Goal: Task Accomplishment & Management: Complete application form

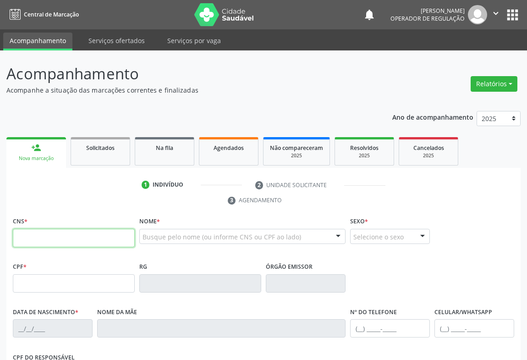
click at [48, 235] on input "text" at bounding box center [74, 238] width 122 height 18
type input "700 0055 9521 1002"
type input "099.482.275-81"
type input "1666807290"
type input "[DATE]"
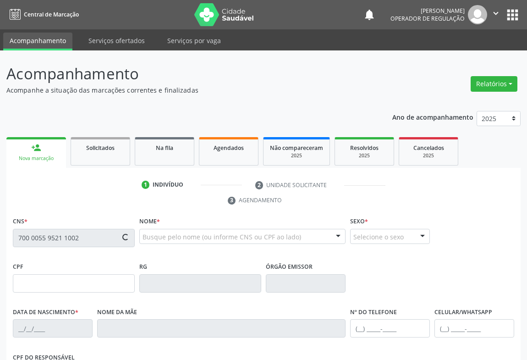
type input "SN"
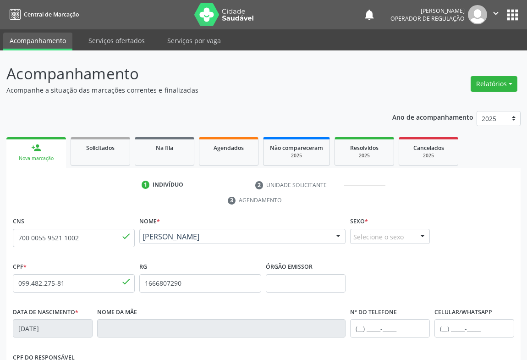
scroll to position [152, 0]
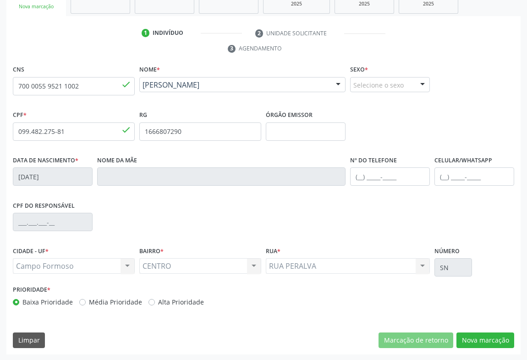
click at [413, 82] on div "Selecione o sexo Masculino Feminino Nenhum resultado encontrado para: " " Não h…" at bounding box center [390, 85] width 80 height 16
click at [381, 122] on span "Feminino" at bounding box center [372, 120] width 32 height 10
click at [466, 333] on button "Nova marcação" at bounding box center [486, 340] width 58 height 16
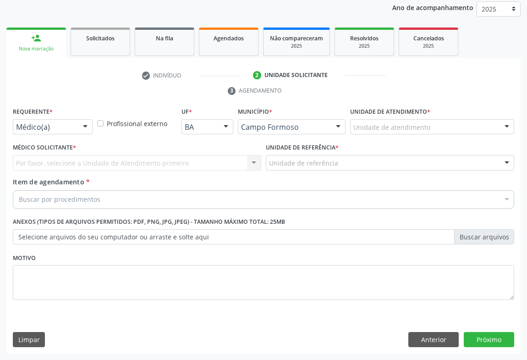
scroll to position [109, 0]
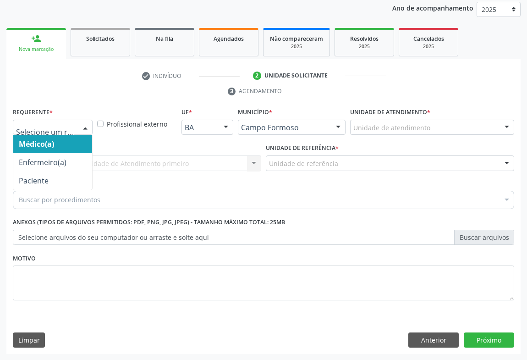
click at [77, 128] on div "Médico(a) Enfermeiro(a) Paciente Nenhum resultado encontrado para: " " Não há n…" at bounding box center [53, 128] width 80 height 16
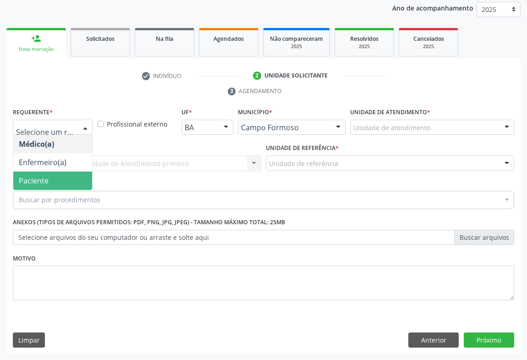
click at [51, 178] on span "Paciente" at bounding box center [52, 180] width 79 height 18
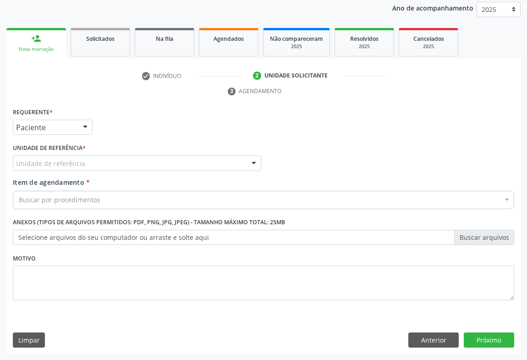
click at [103, 165] on div "Unidade de referência" at bounding box center [137, 163] width 249 height 16
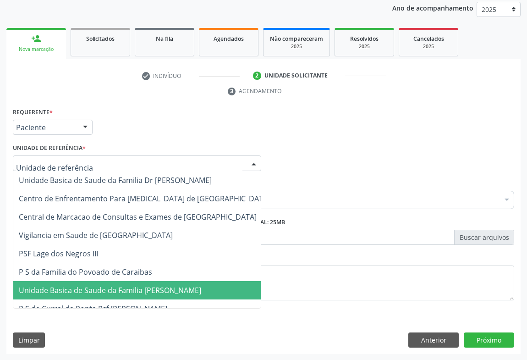
click at [104, 285] on span "Unidade Basica de Saude da Familia [PERSON_NAME]" at bounding box center [110, 290] width 182 height 10
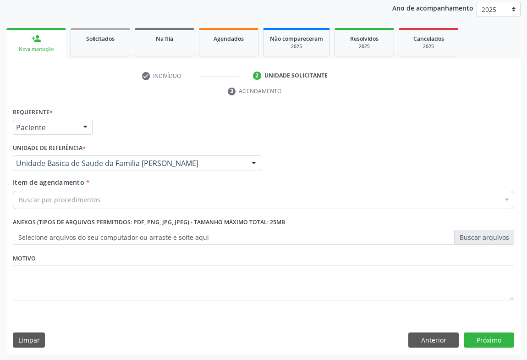
click at [98, 201] on div "Buscar por procedimentos" at bounding box center [264, 200] width 502 height 18
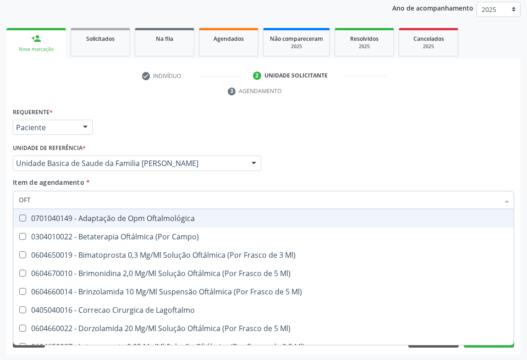
type input "OFTA"
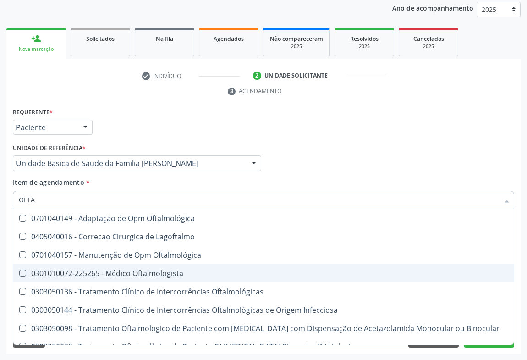
drag, startPoint x: 130, startPoint y: 269, endPoint x: 4, endPoint y: 224, distance: 134.3
click at [128, 270] on div "0301010072-225265 - Médico Oftalmologista" at bounding box center [264, 273] width 490 height 7
checkbox Oftalmologista "true"
click at [358, 128] on div "Requerente * Paciente Médico(a) Enfermeiro(a) Paciente Nenhum resultado encontr…" at bounding box center [264, 123] width 506 height 36
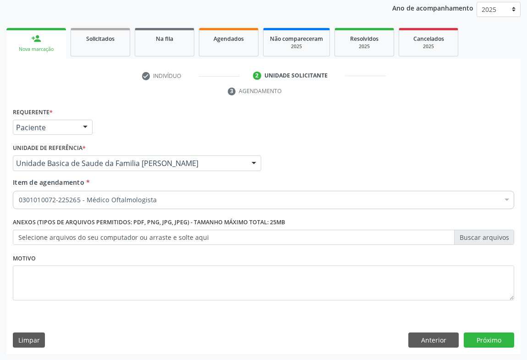
scroll to position [0, 0]
click at [487, 344] on button "Próximo" at bounding box center [489, 340] width 50 height 16
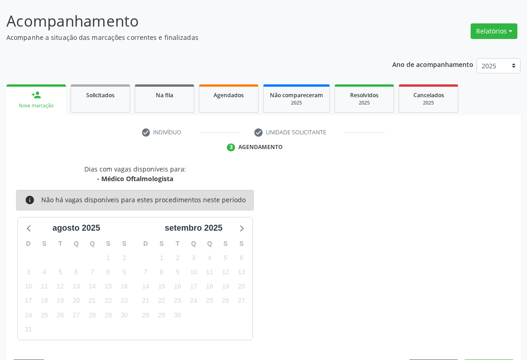
scroll to position [80, 0]
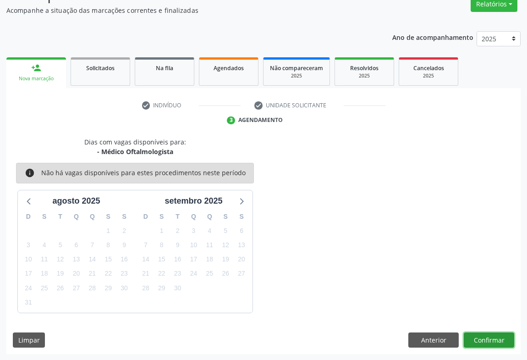
click at [487, 339] on button "Confirmar" at bounding box center [489, 340] width 50 height 16
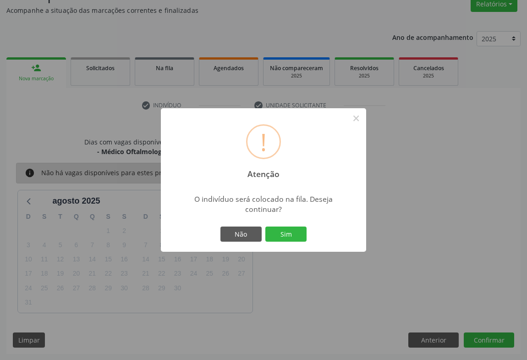
click at [275, 223] on div "! Atenção × O indivíduo será colocado na fila. Deseja continuar? Não Sim" at bounding box center [263, 180] width 205 height 144
click at [278, 227] on button "Sim" at bounding box center [285, 235] width 41 height 16
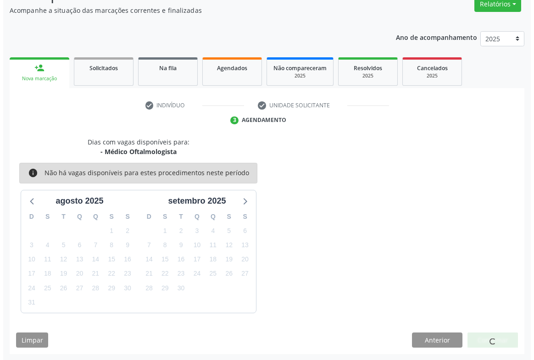
scroll to position [0, 0]
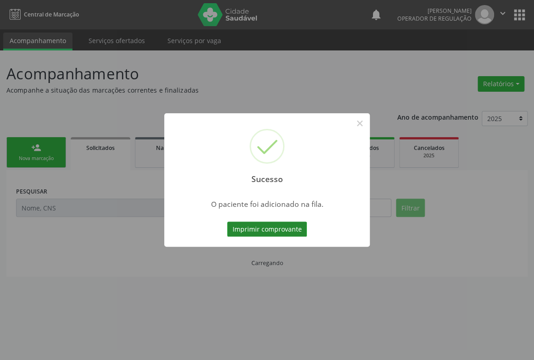
click at [284, 229] on button "Imprimir comprovante" at bounding box center [267, 229] width 80 height 16
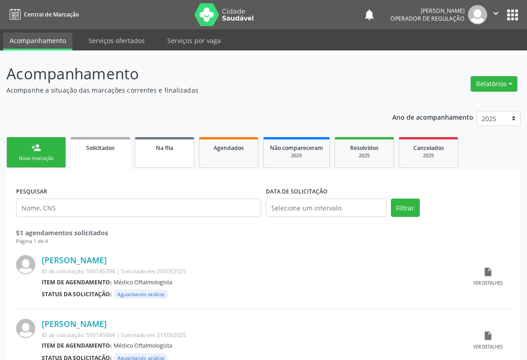
click at [168, 150] on span "Na fila" at bounding box center [164, 148] width 17 height 8
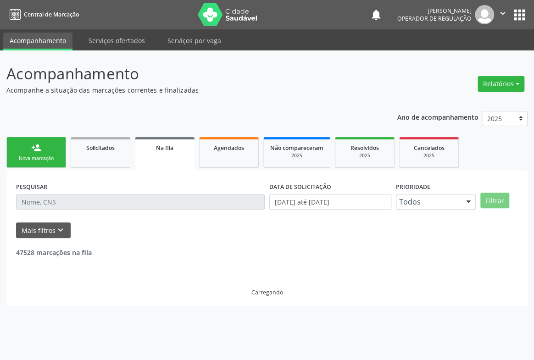
click at [63, 201] on input "text" at bounding box center [140, 202] width 249 height 16
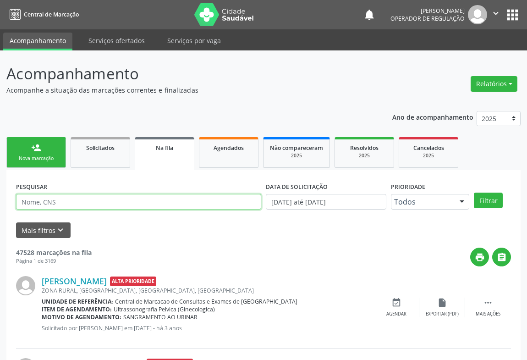
click at [63, 201] on input "text" at bounding box center [138, 202] width 245 height 16
type input "70500485212915"
click at [474, 193] on button "Filtrar" at bounding box center [488, 201] width 29 height 16
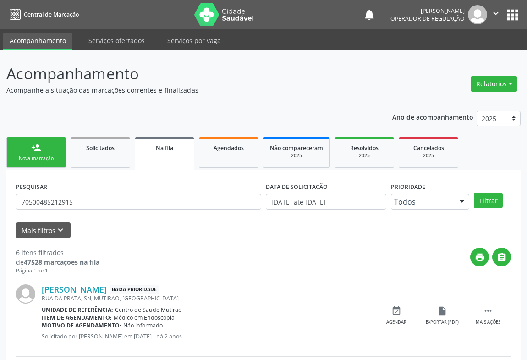
click at [500, 13] on icon "" at bounding box center [496, 13] width 10 height 10
click at [455, 52] on link "Sair" at bounding box center [472, 56] width 63 height 13
